Goal: Check status: Check status

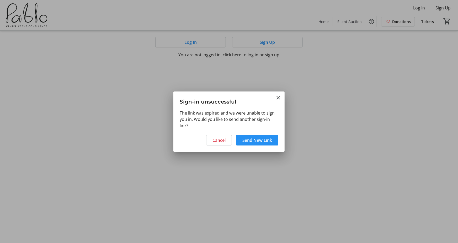
click at [265, 138] on span "Send New Link" at bounding box center [257, 140] width 30 height 6
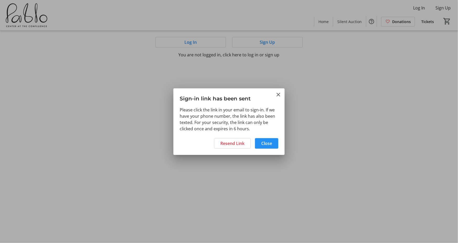
click at [270, 142] on span "Close" at bounding box center [266, 143] width 11 height 6
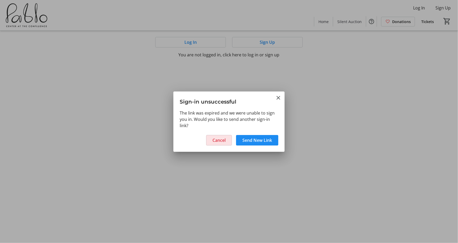
click at [219, 138] on span "Cancel" at bounding box center [218, 140] width 13 height 6
